Goal: Information Seeking & Learning: Learn about a topic

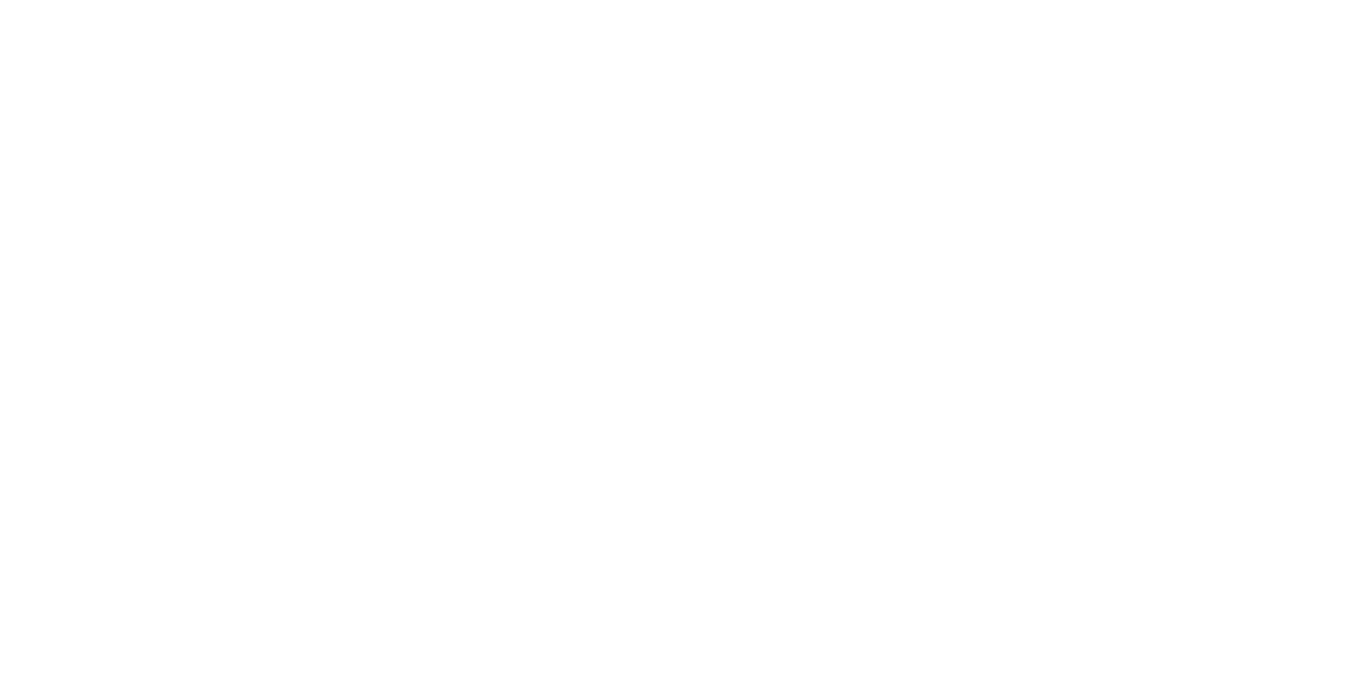
drag, startPoint x: 72, startPoint y: 151, endPoint x: 72, endPoint y: 201, distance: 49.9
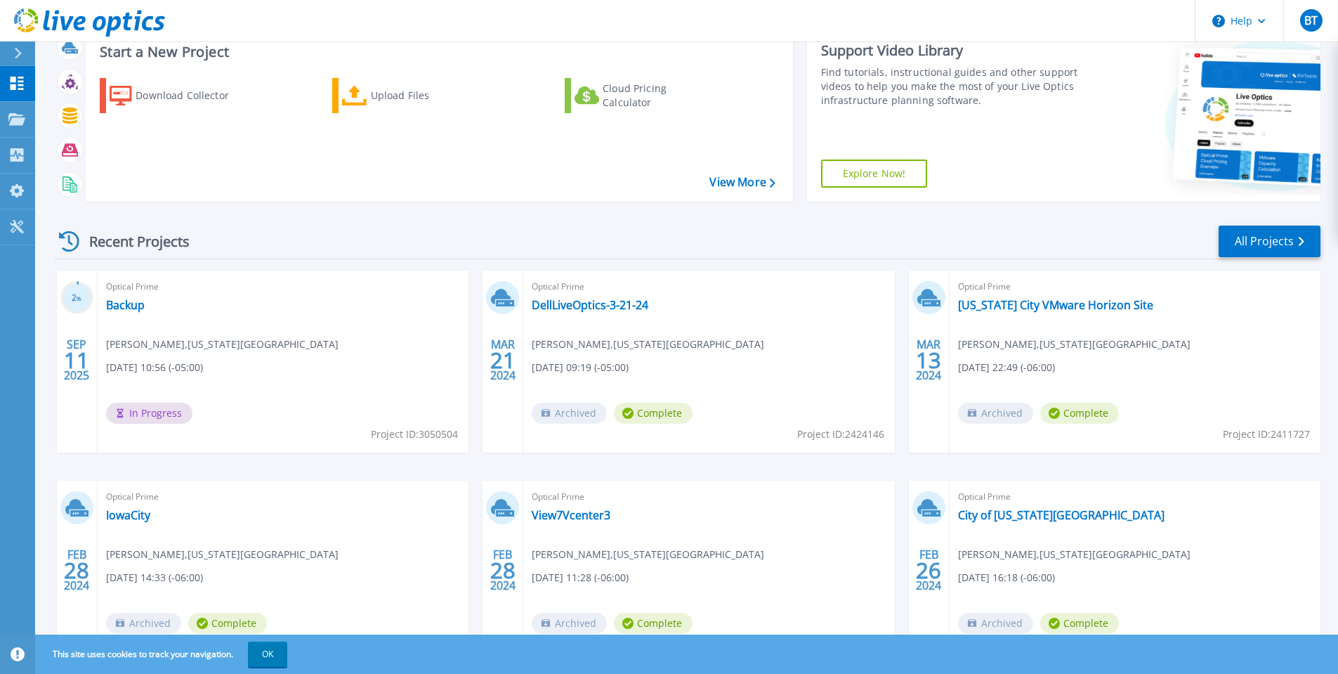
scroll to position [164, 0]
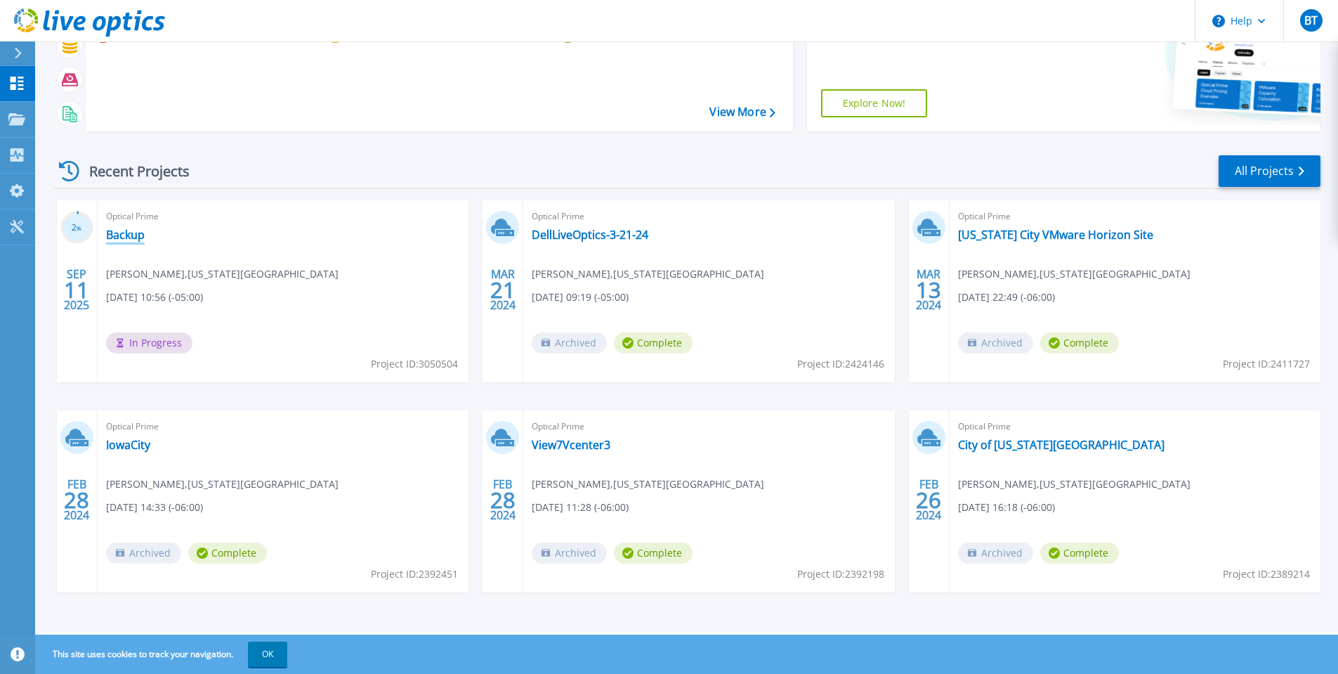
click at [138, 233] on link "Backup" at bounding box center [125, 235] width 39 height 14
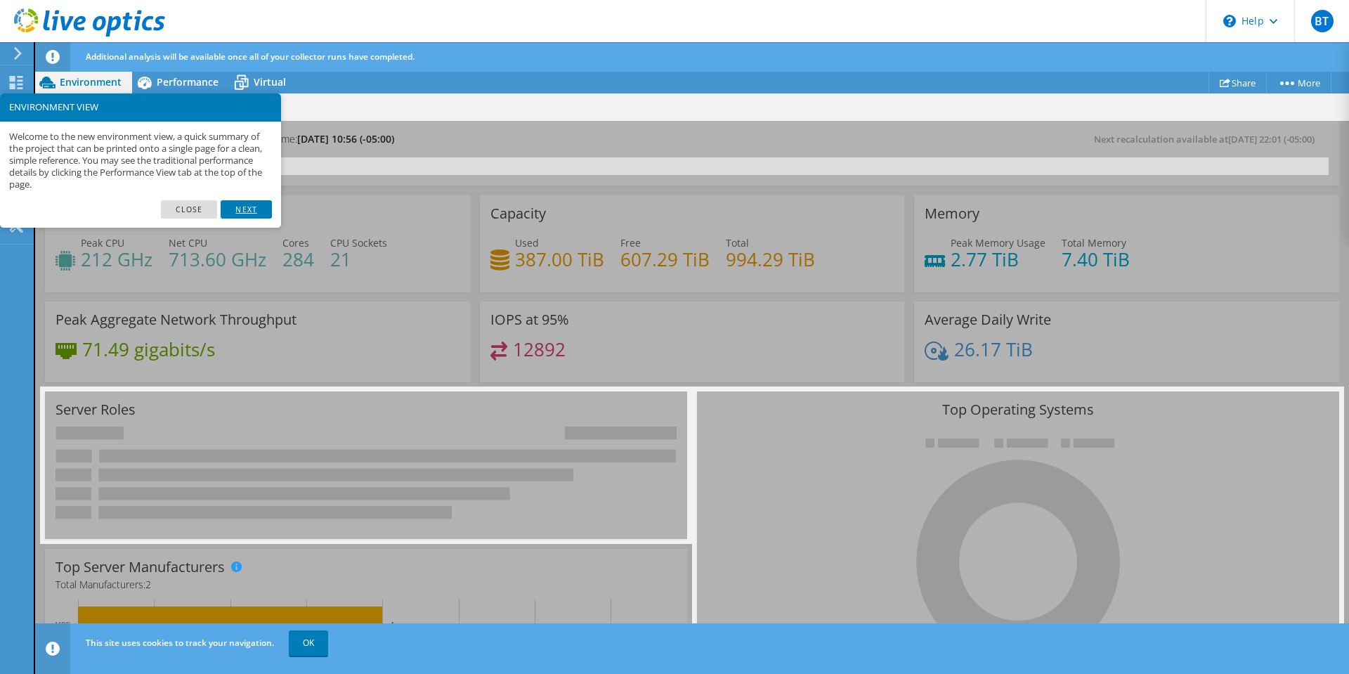
click at [244, 206] on link "Next" at bounding box center [246, 209] width 51 height 18
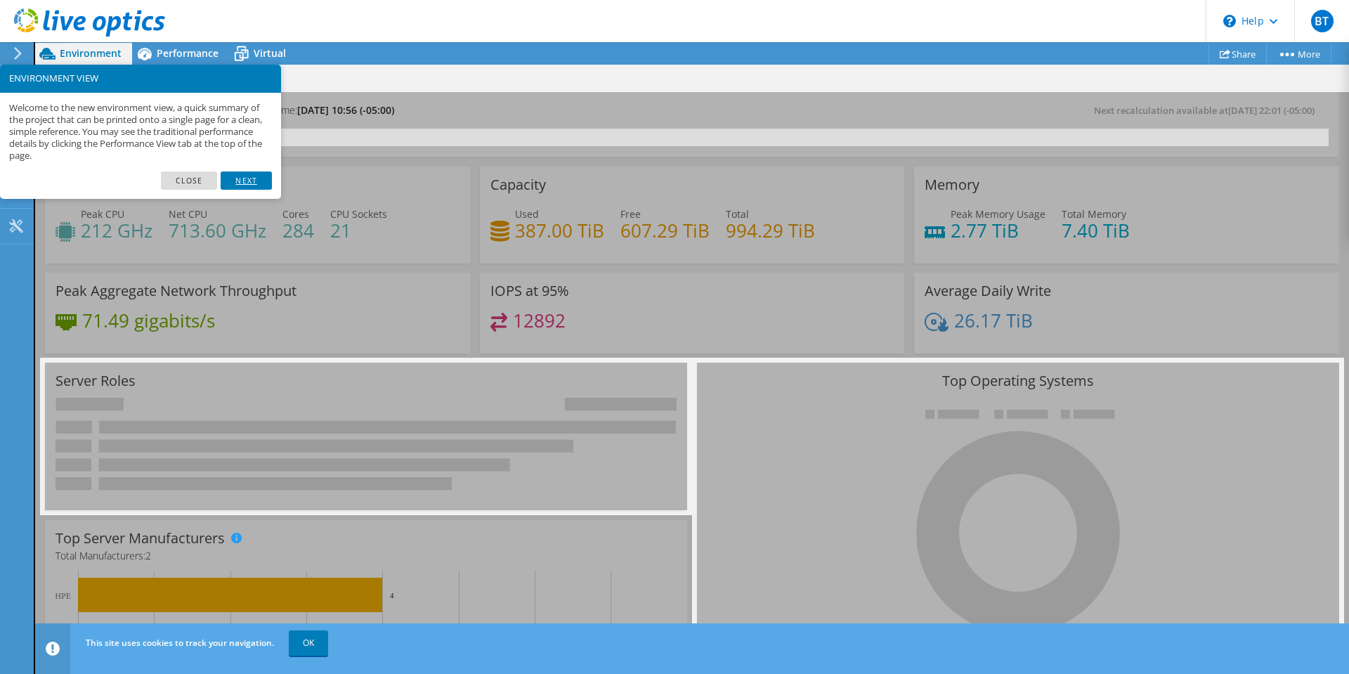
scroll to position [70, 0]
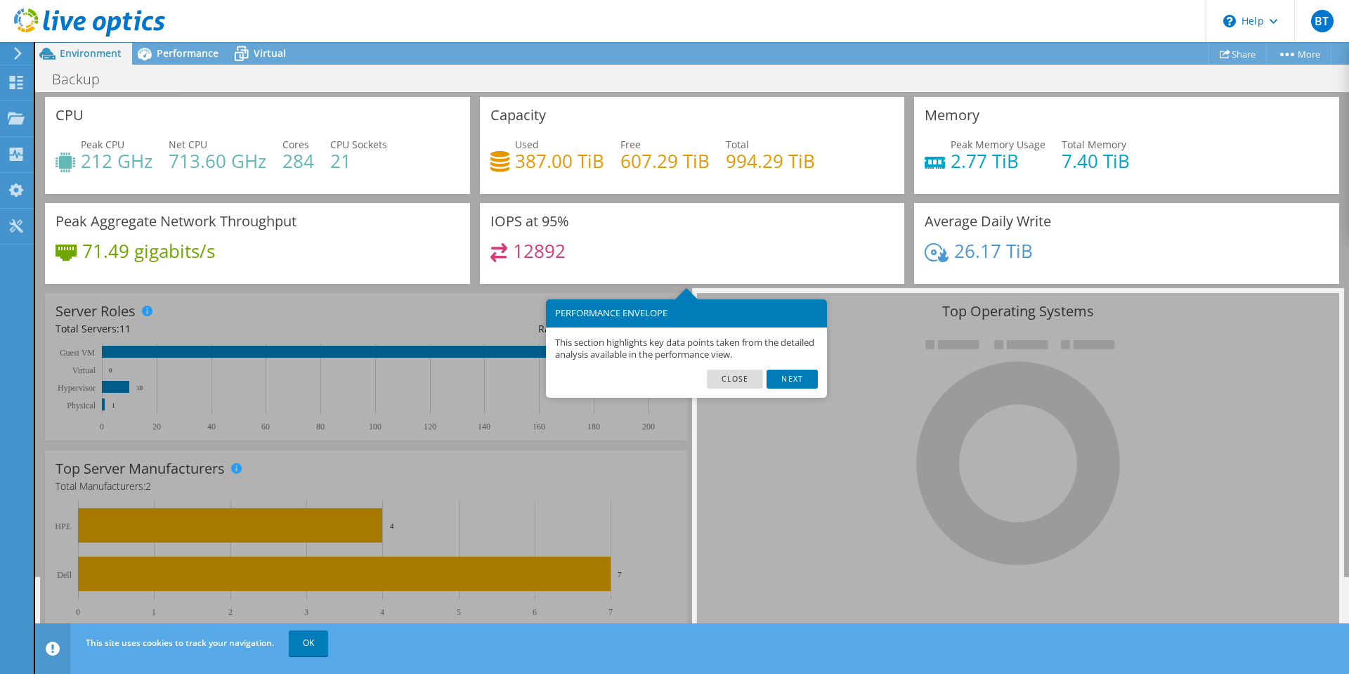
click at [784, 379] on link "Next" at bounding box center [791, 379] width 51 height 18
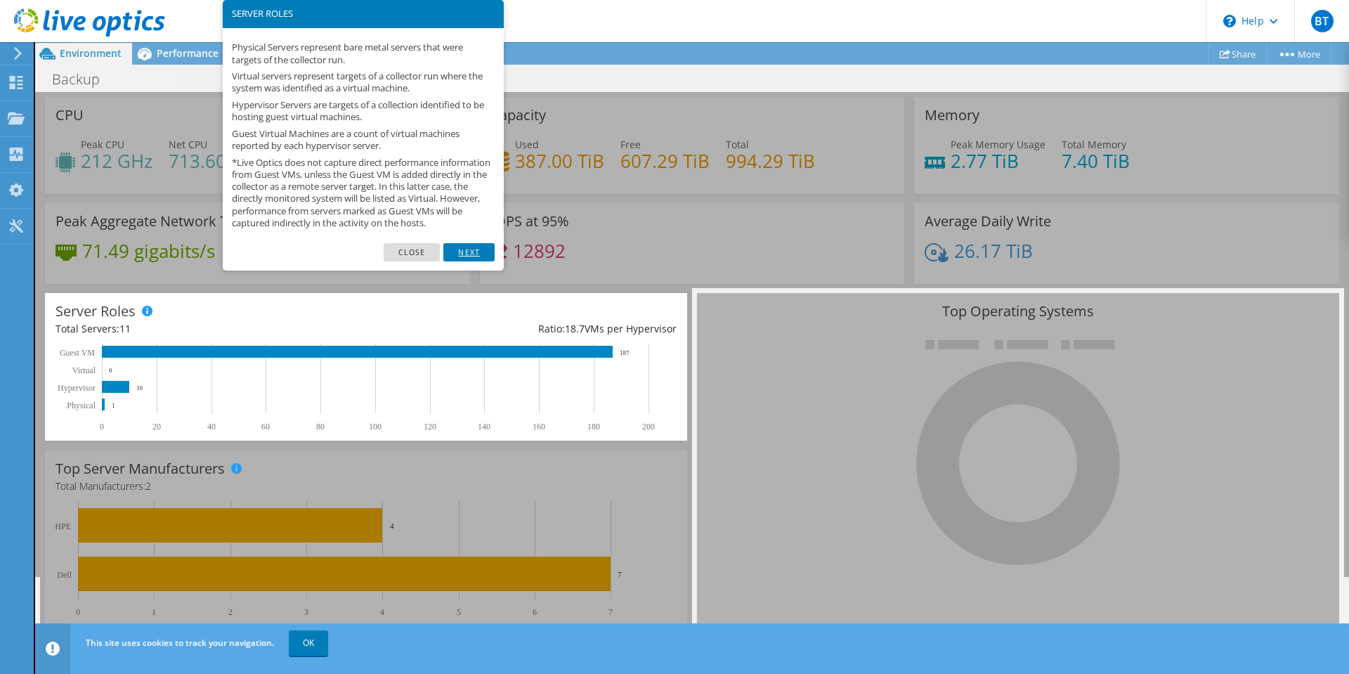
click at [463, 261] on link "Next" at bounding box center [468, 252] width 51 height 18
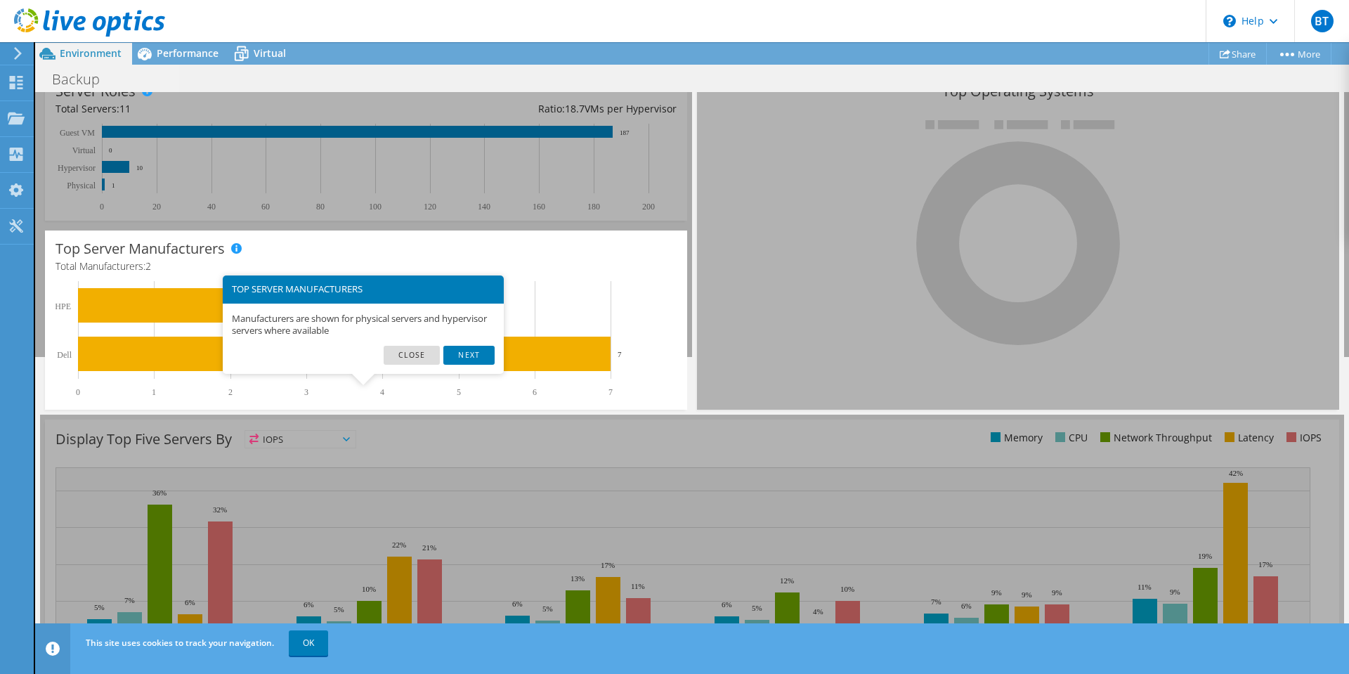
scroll to position [346, 0]
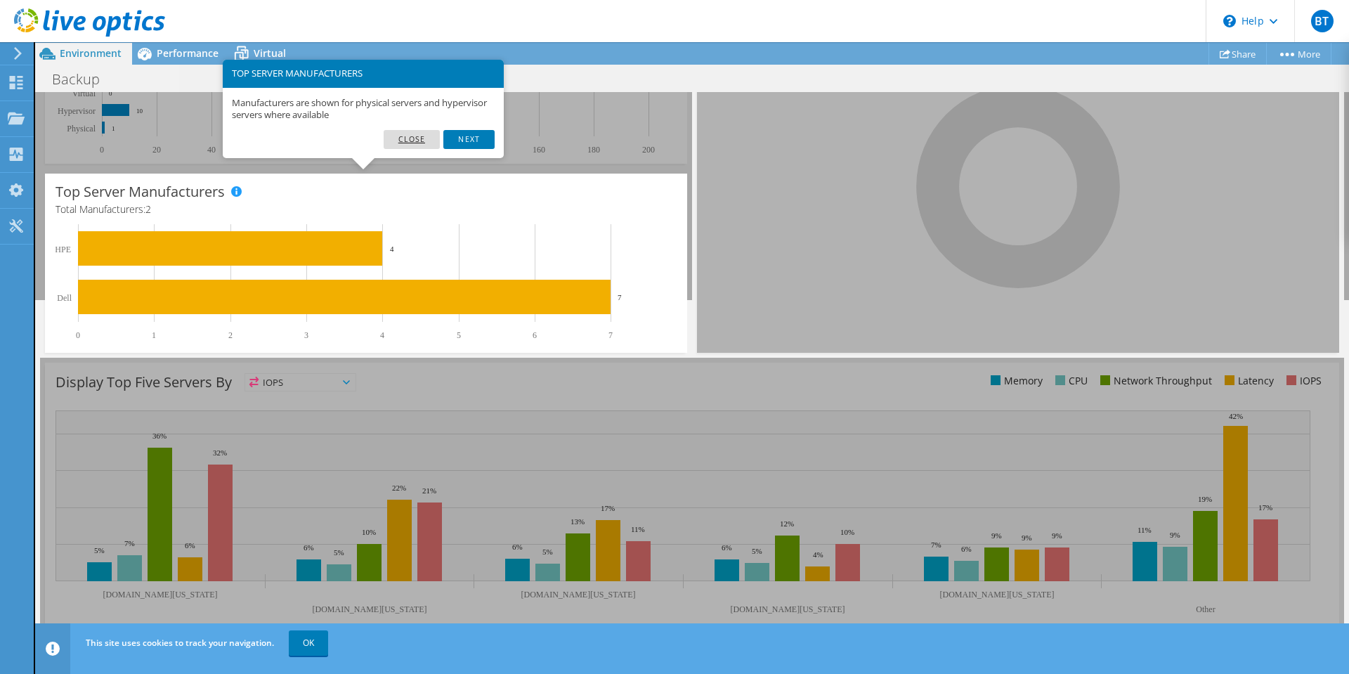
click at [398, 144] on link "Close" at bounding box center [412, 139] width 57 height 18
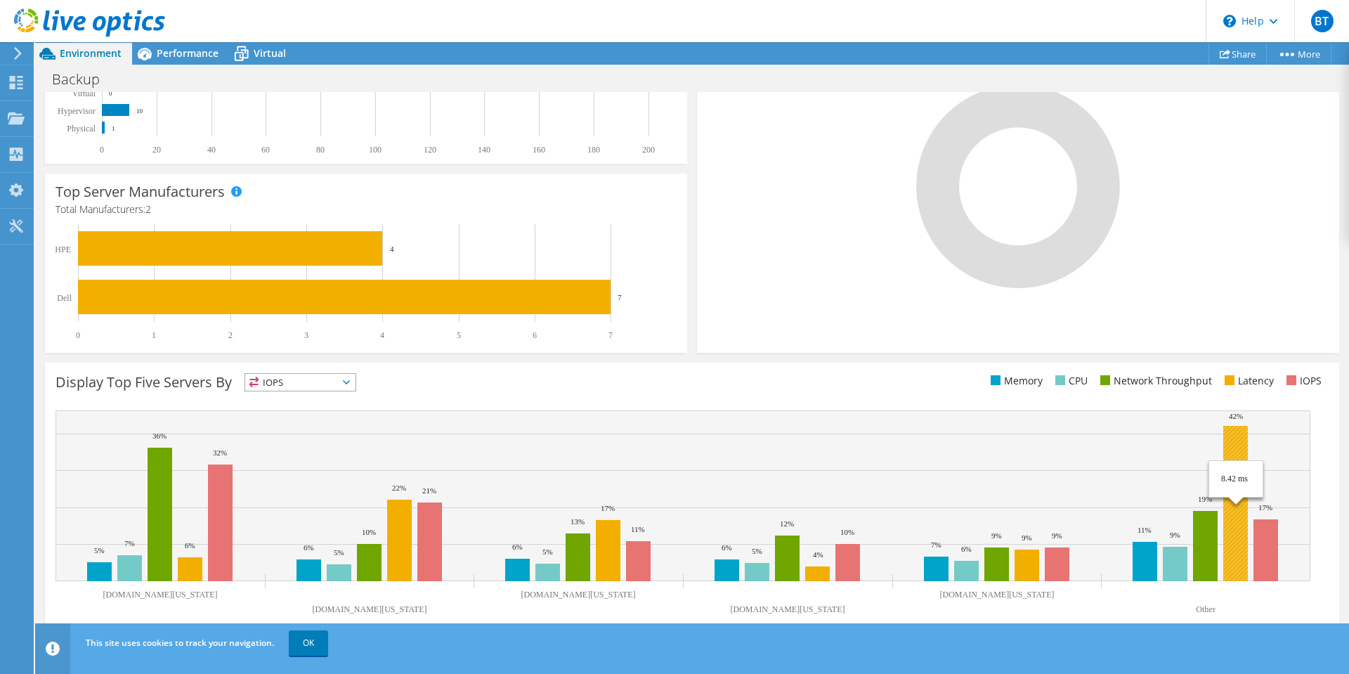
click at [1236, 445] on rect at bounding box center [1235, 503] width 25 height 155
click at [313, 385] on span "IOPS" at bounding box center [300, 382] width 110 height 17
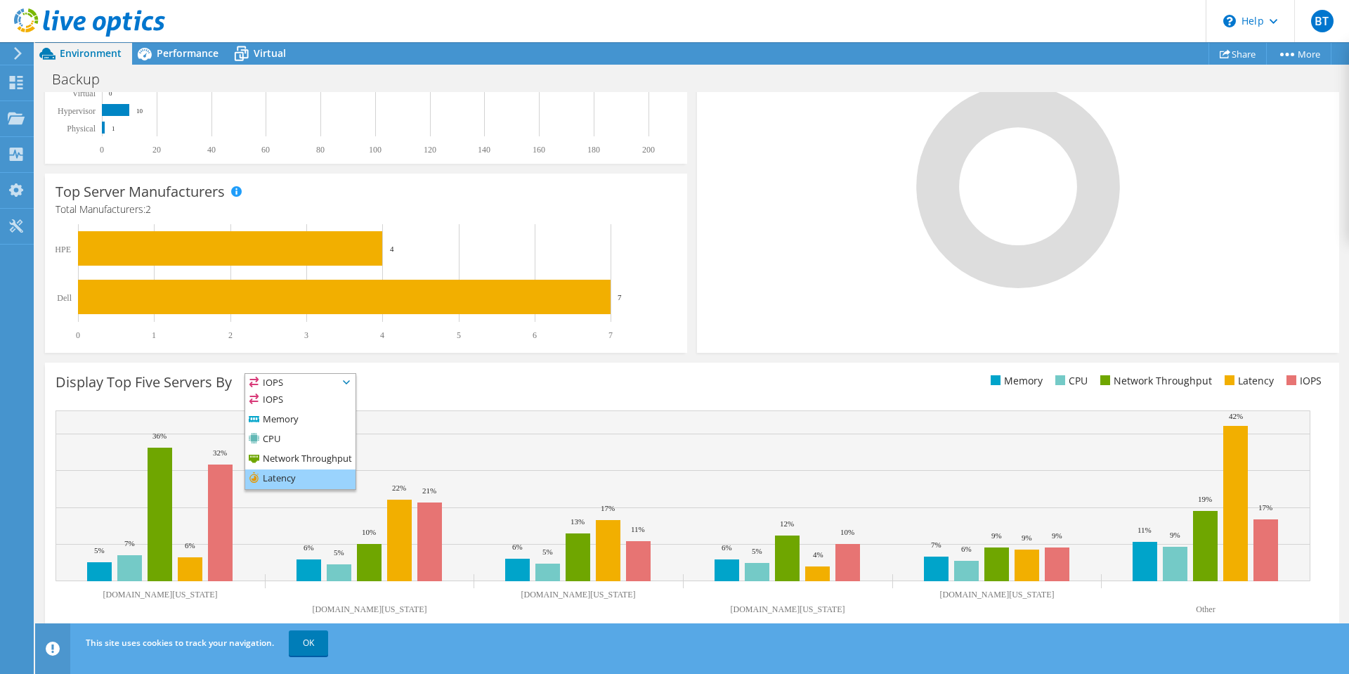
click at [325, 475] on li "Latency" at bounding box center [300, 479] width 110 height 20
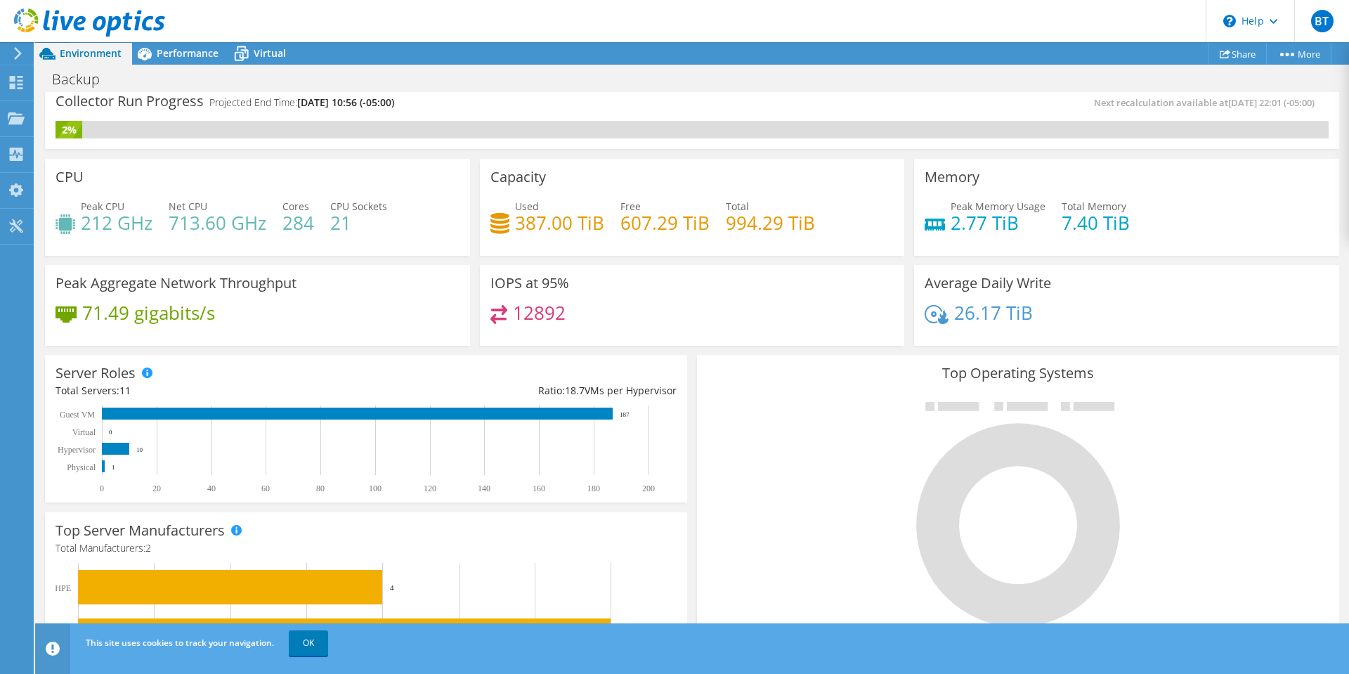
scroll to position [0, 0]
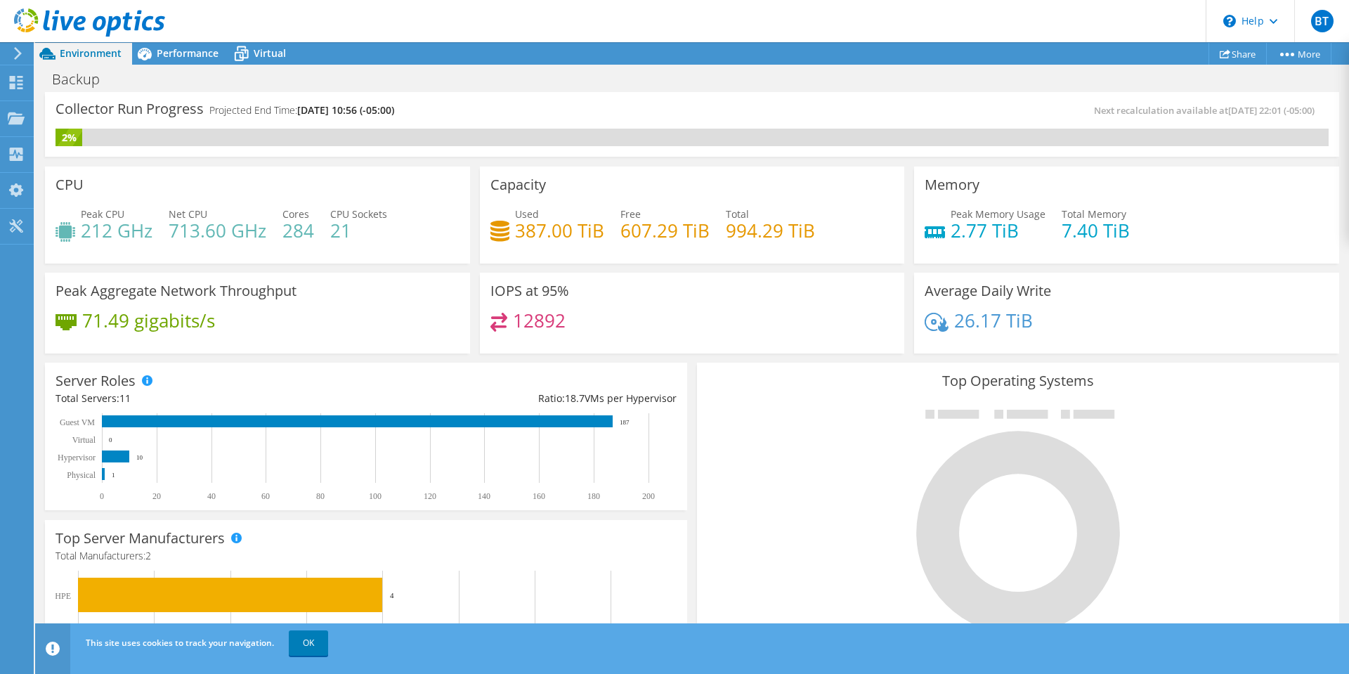
drag, startPoint x: 186, startPoint y: 49, endPoint x: 183, endPoint y: 68, distance: 19.3
click at [186, 49] on span "Performance" at bounding box center [188, 52] width 62 height 13
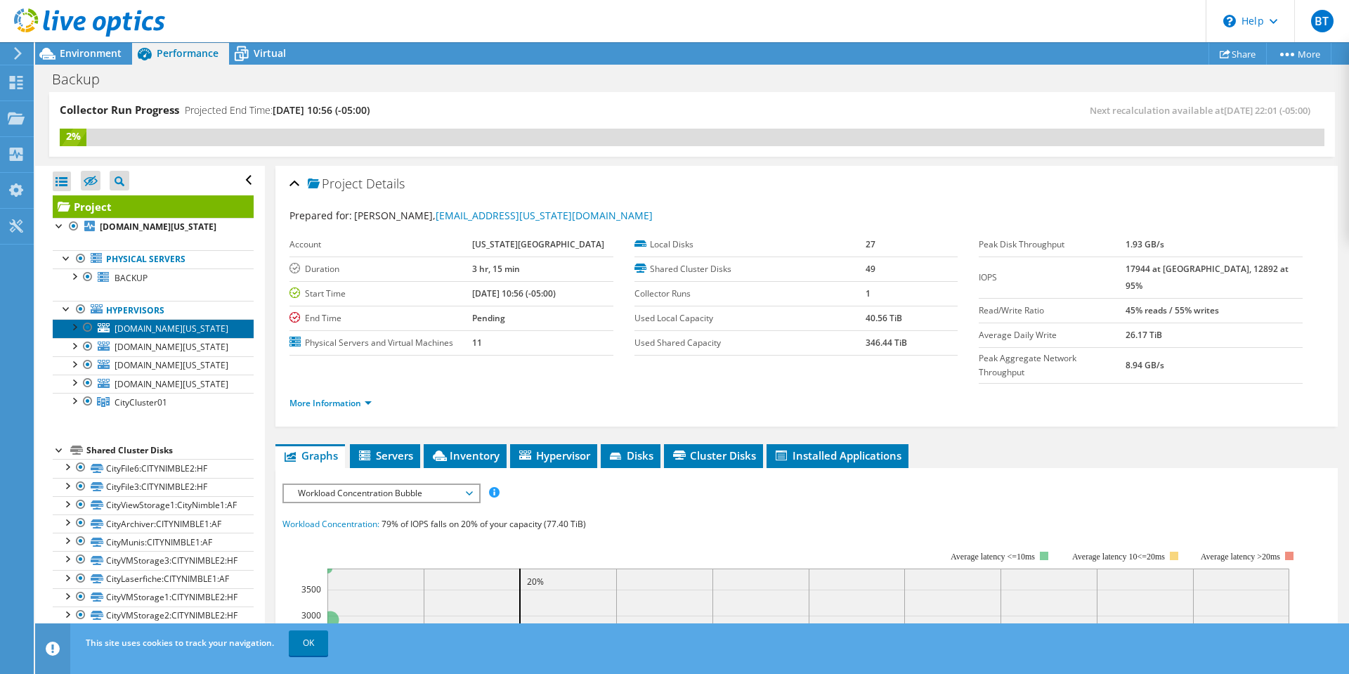
click at [164, 337] on link "[DOMAIN_NAME][US_STATE]" at bounding box center [153, 328] width 201 height 18
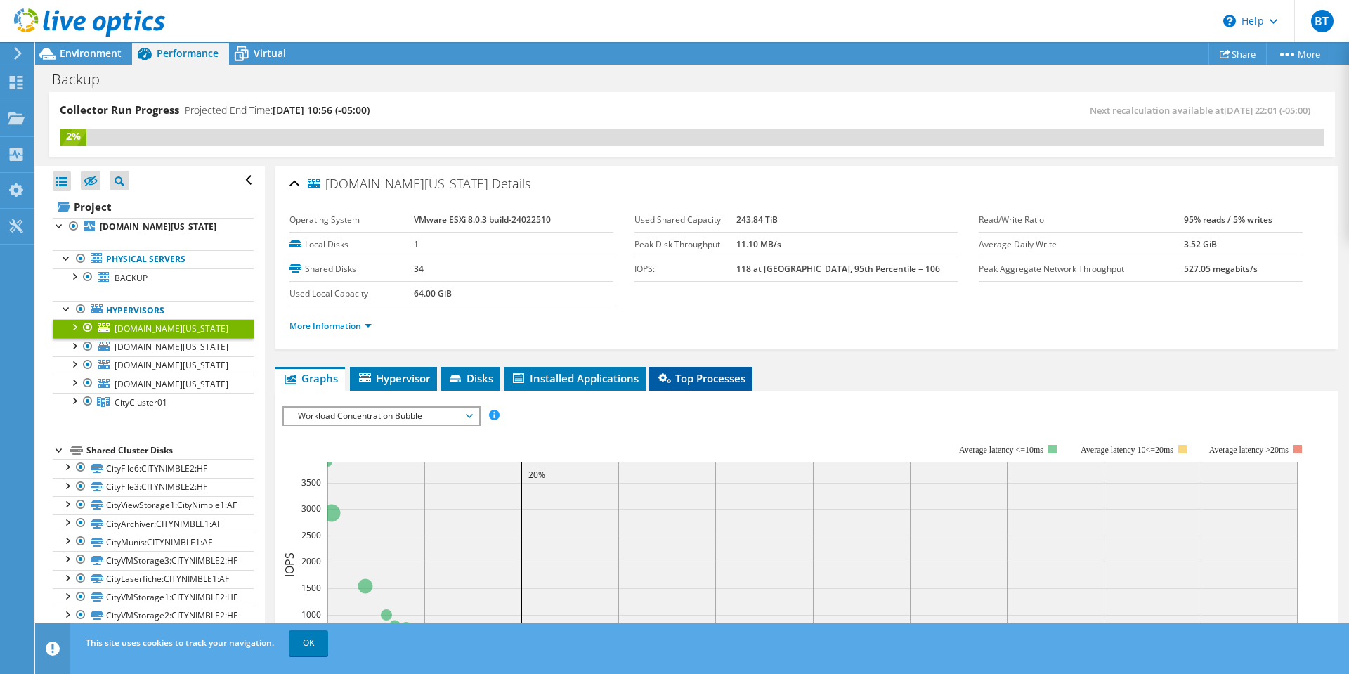
click at [719, 380] on span "Top Processes" at bounding box center [700, 378] width 89 height 14
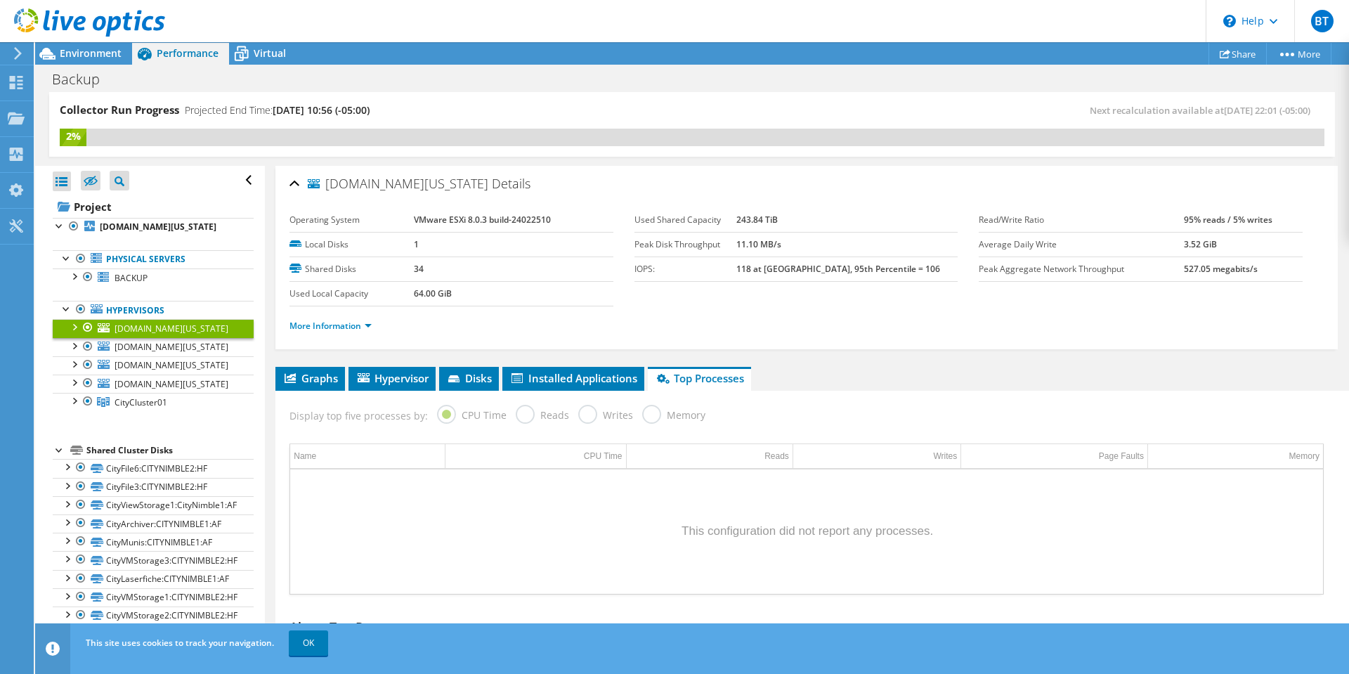
drag, startPoint x: 431, startPoint y: 556, endPoint x: 472, endPoint y: 560, distance: 41.0
click at [431, 556] on div "Data grid" at bounding box center [806, 531] width 1033 height 124
click at [693, 44] on div "Project Actions Project Actions Share More Project Details" at bounding box center [692, 53] width 1314 height 22
click at [653, 74] on div "Backup Print" at bounding box center [692, 79] width 1314 height 26
drag, startPoint x: 516, startPoint y: 639, endPoint x: 486, endPoint y: 658, distance: 34.7
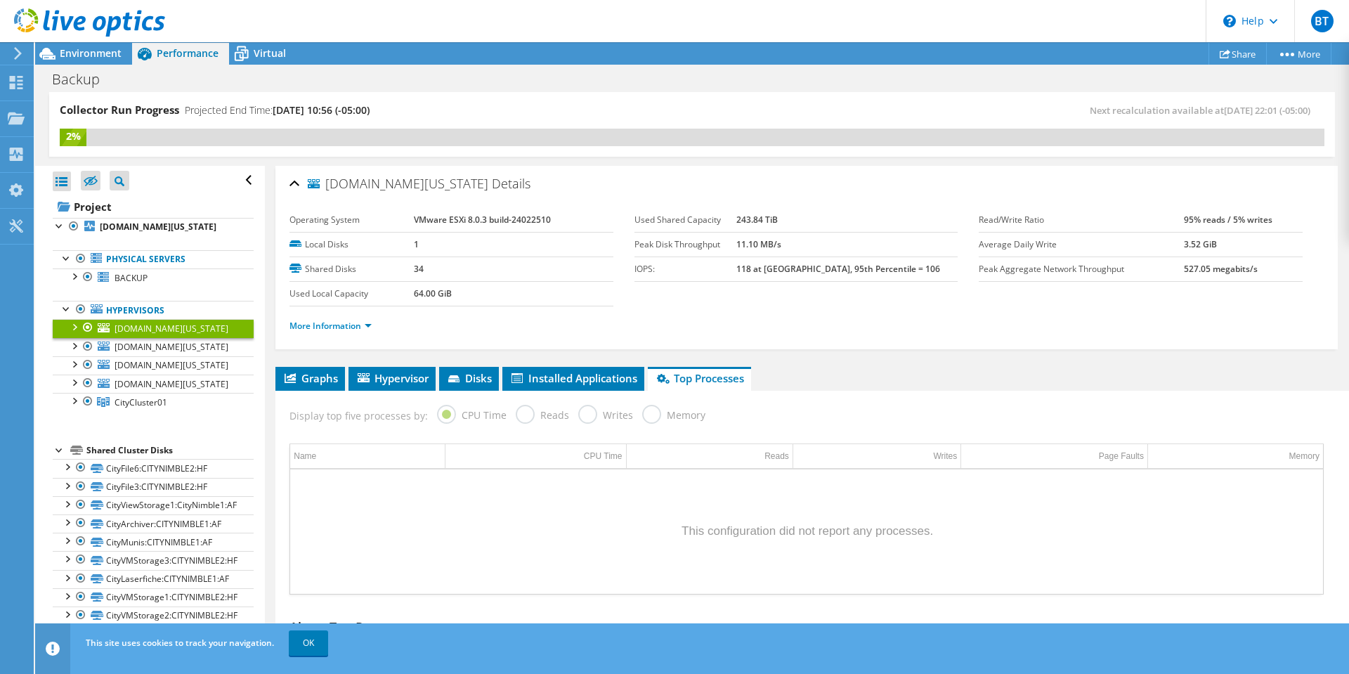
click at [514, 642] on div "This site uses cookies to track your navigation. OK" at bounding box center [718, 642] width 1272 height 39
click at [306, 643] on link "OK" at bounding box center [308, 642] width 39 height 25
